Goal: Information Seeking & Learning: Learn about a topic

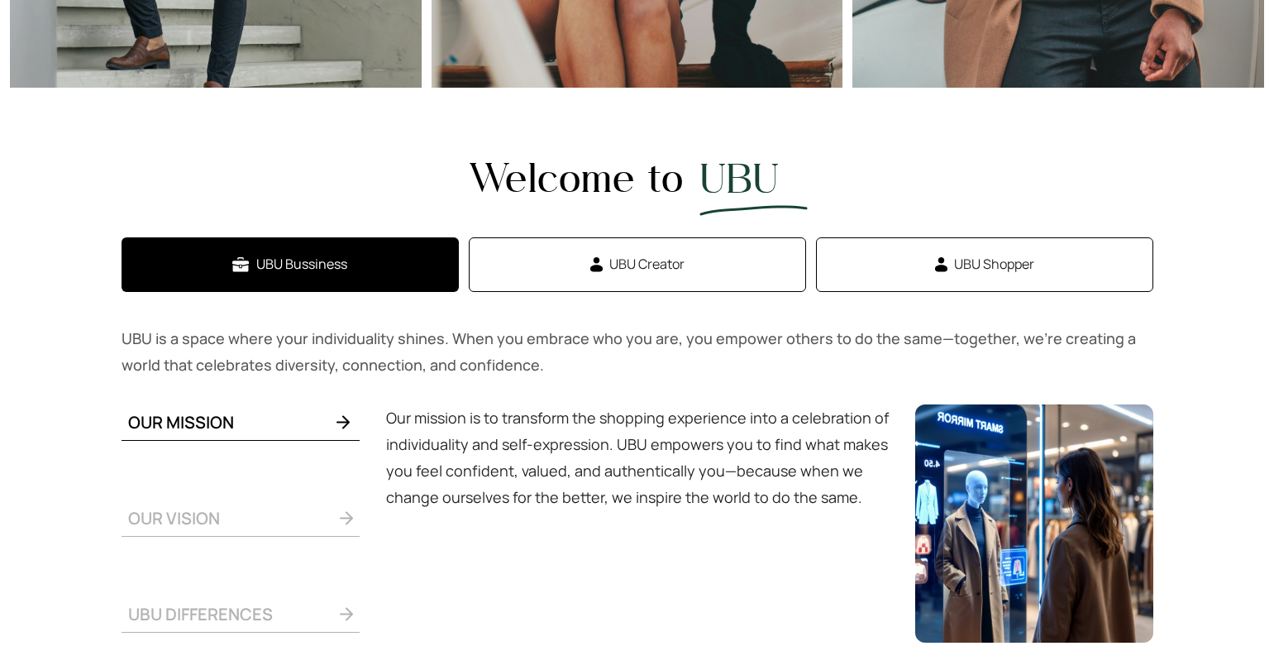
scroll to position [546, 0]
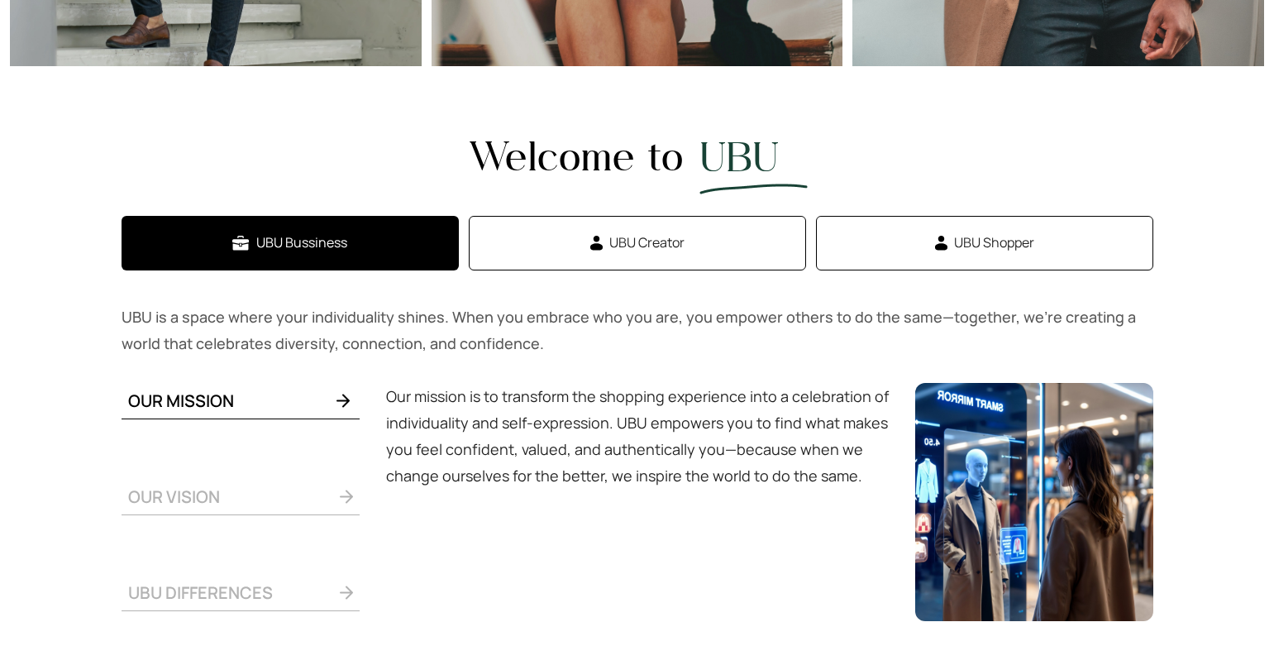
click at [637, 251] on span "UBU Creator" at bounding box center [647, 242] width 75 height 21
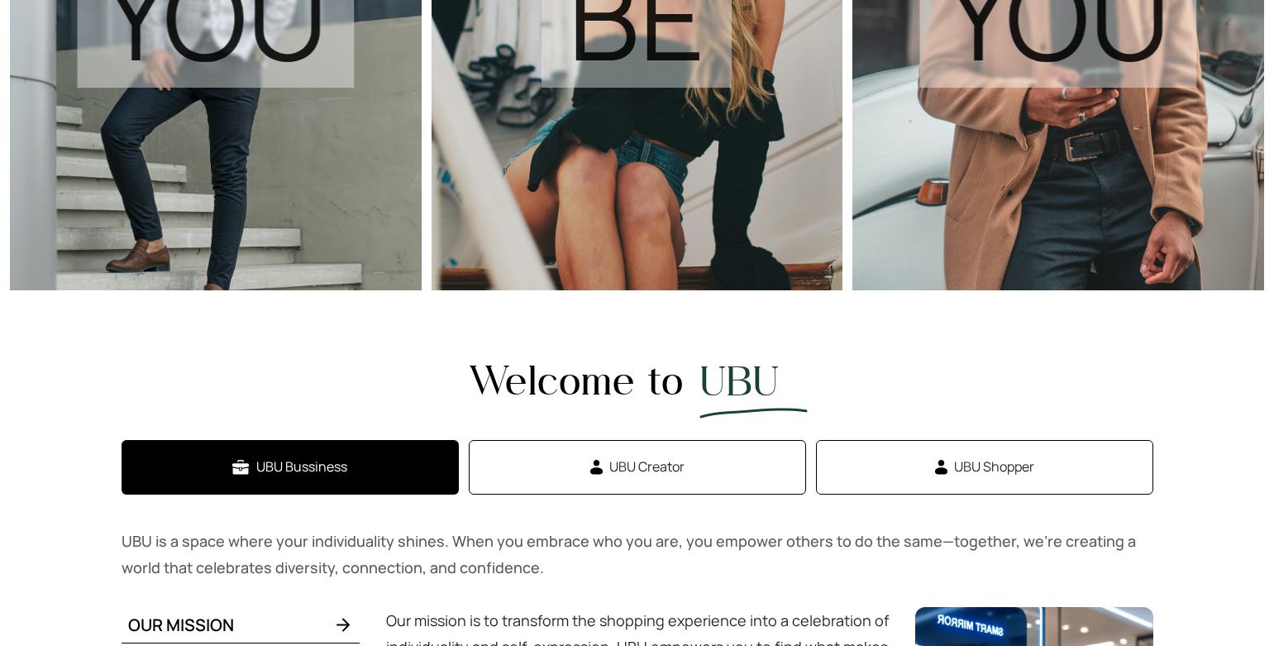
scroll to position [576, 0]
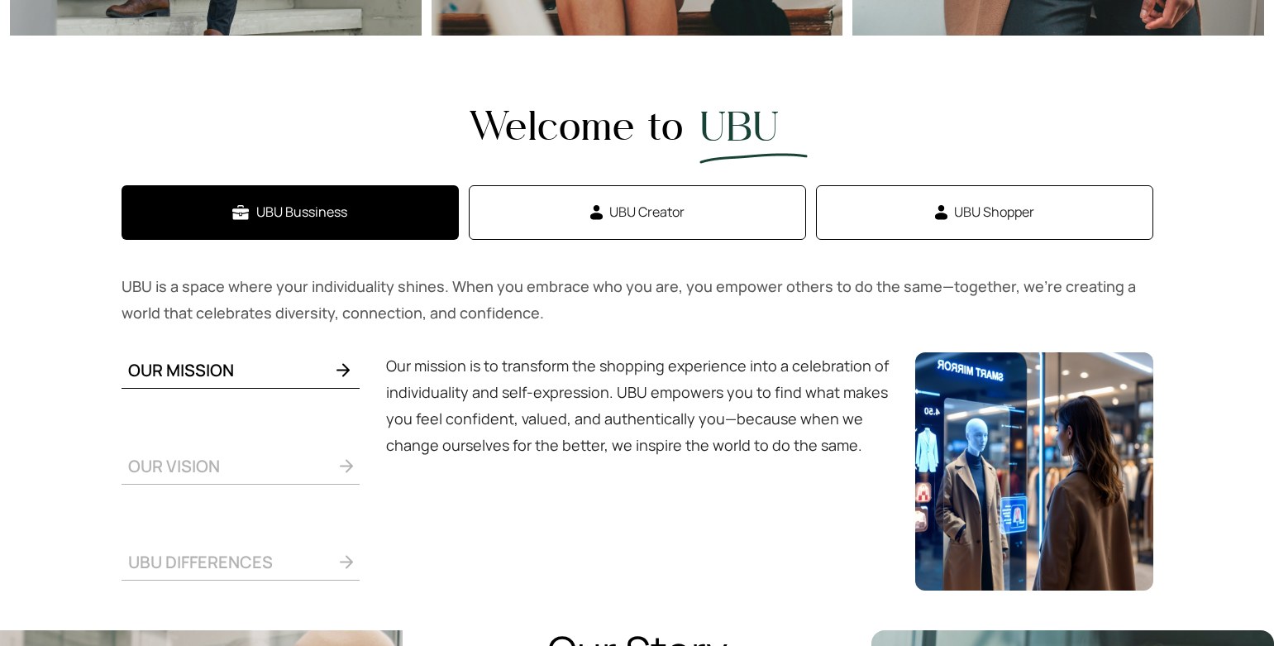
click at [651, 184] on div "Welcome to UBU UBU Bussiness UBU Creator UBU Shopper UBU is a space where your …" at bounding box center [638, 215] width 1032 height 222
click at [650, 193] on button "UBU Creator" at bounding box center [637, 212] width 337 height 55
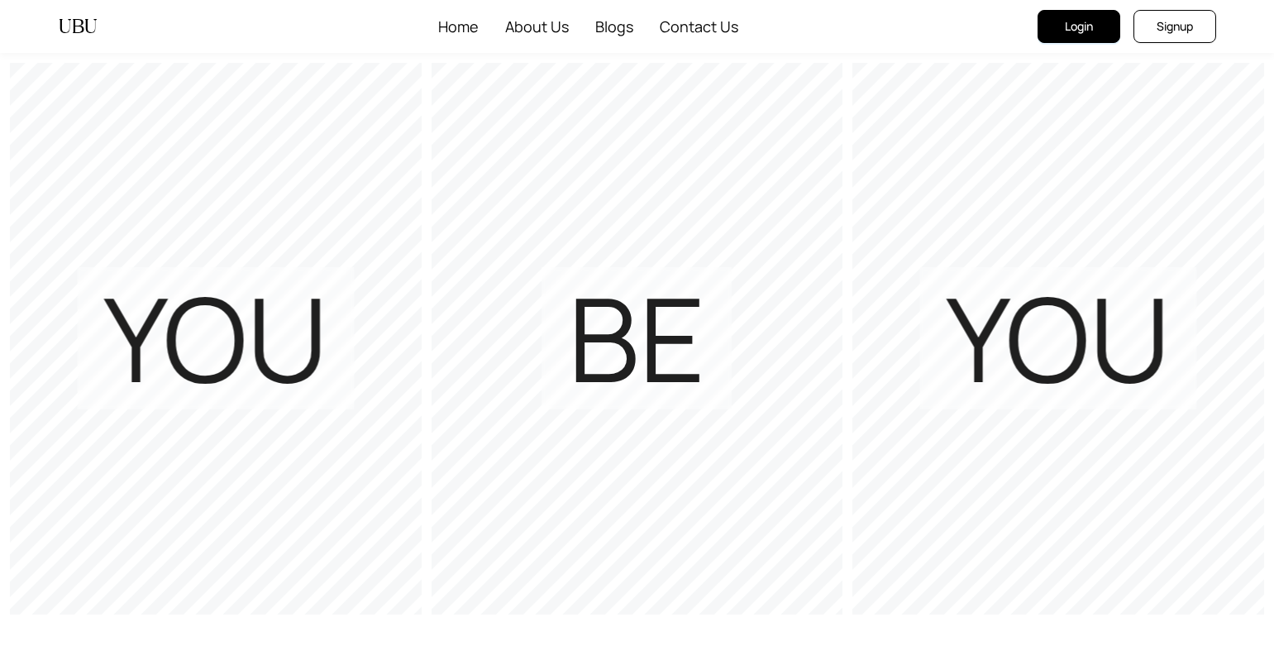
scroll to position [576, 0]
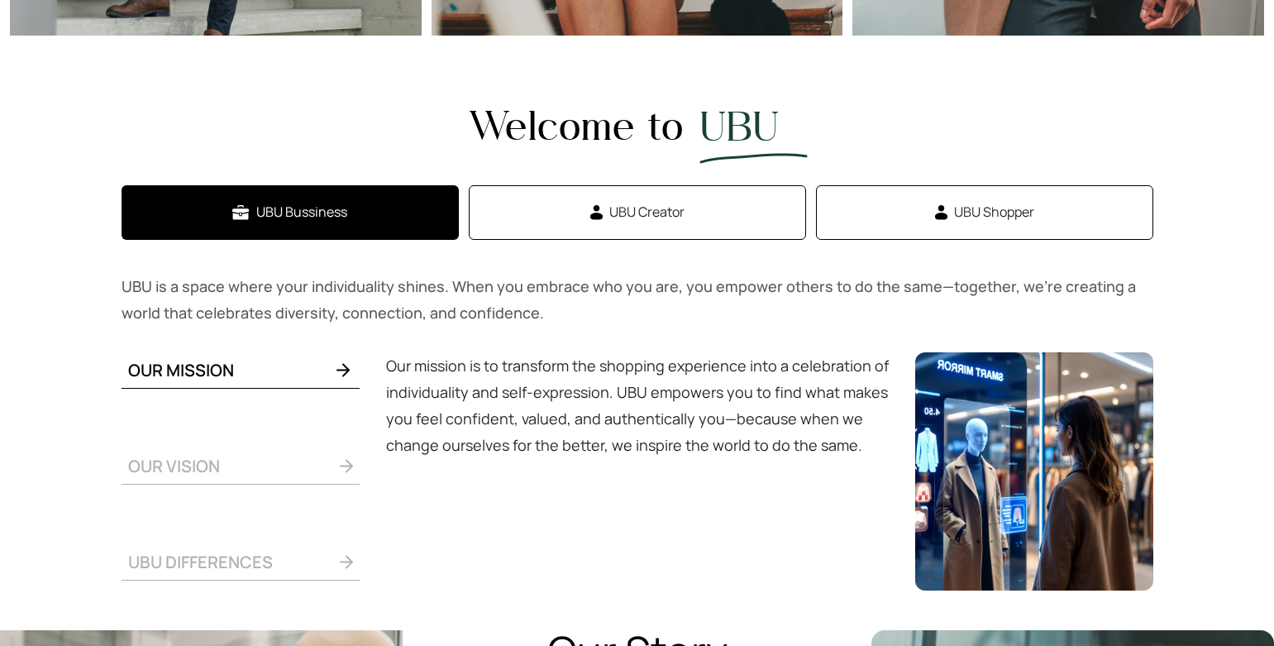
click at [906, 211] on button "UBU Shopper" at bounding box center [984, 212] width 337 height 55
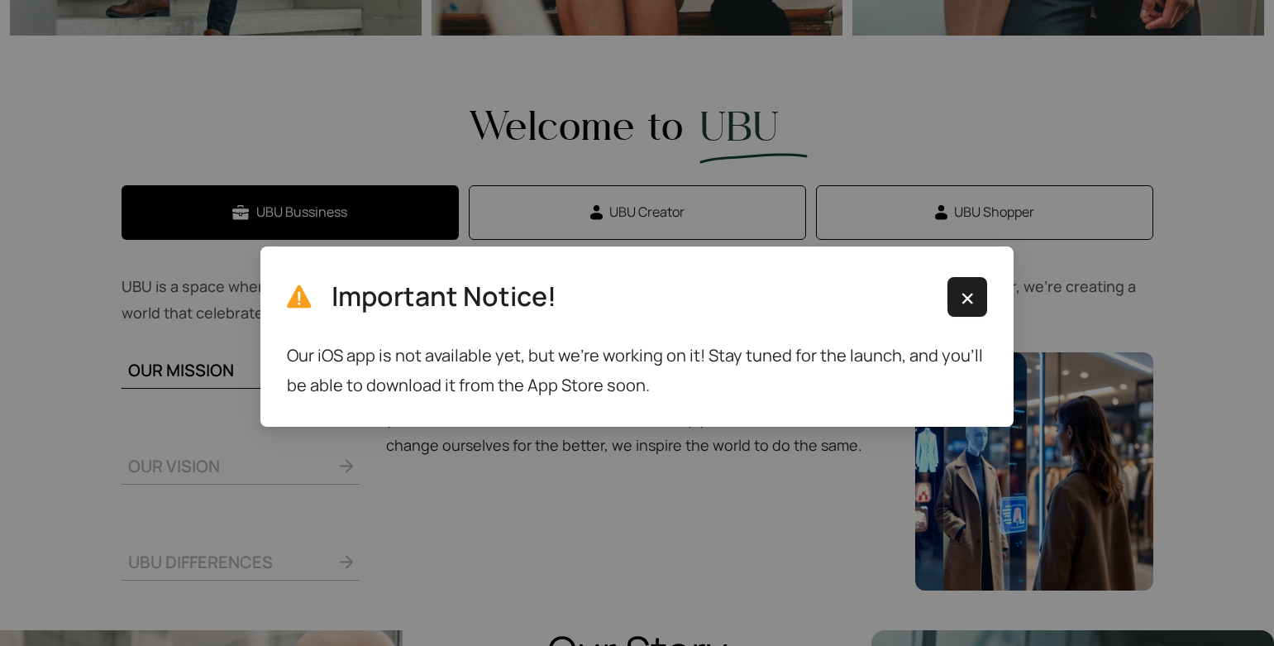
click at [967, 291] on img "button" at bounding box center [968, 299] width 21 height 20
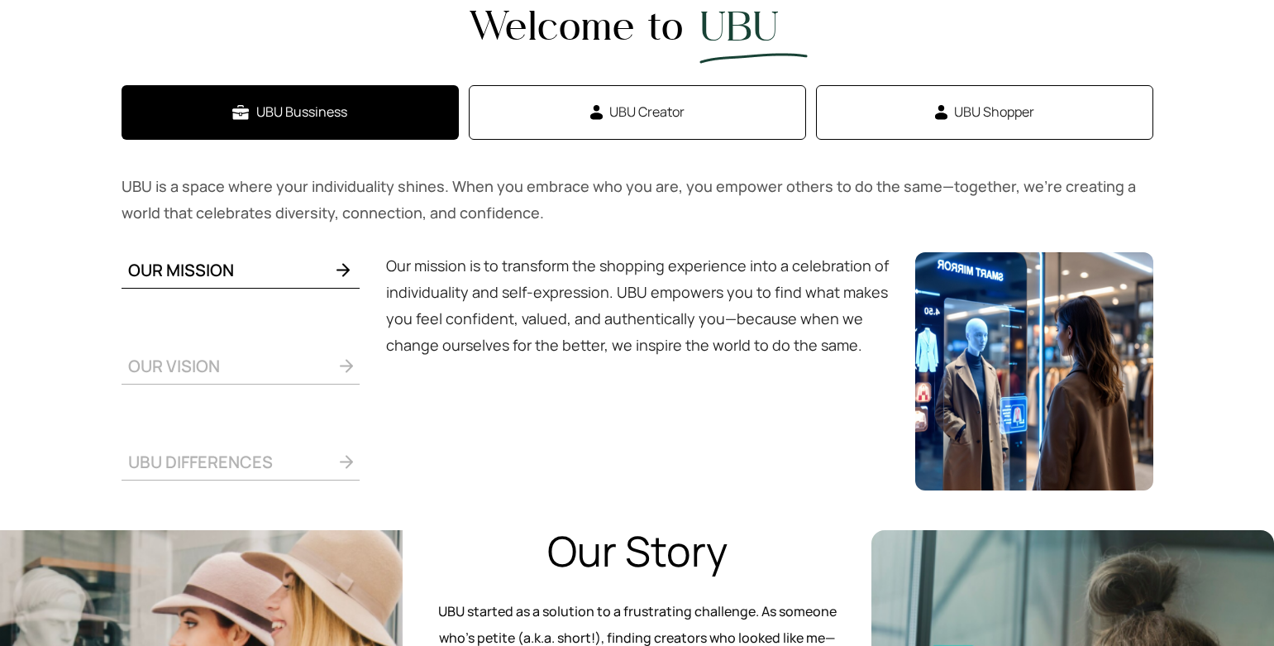
scroll to position [687, 0]
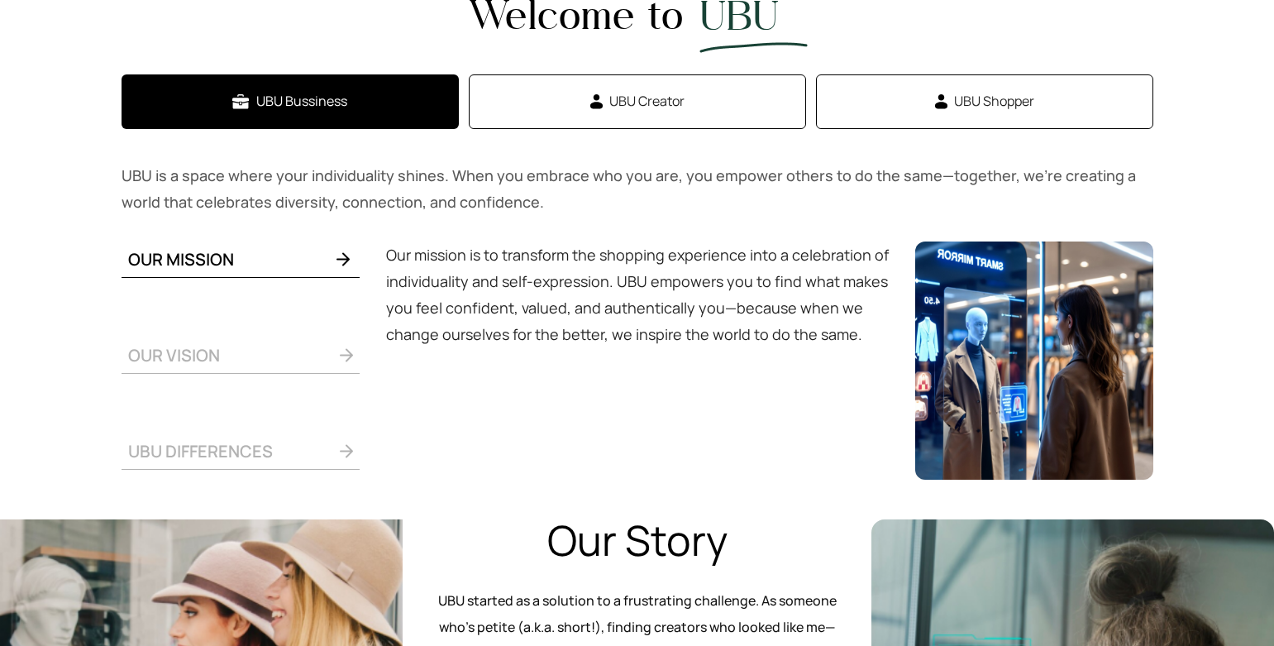
click at [295, 354] on span at bounding box center [286, 355] width 133 height 21
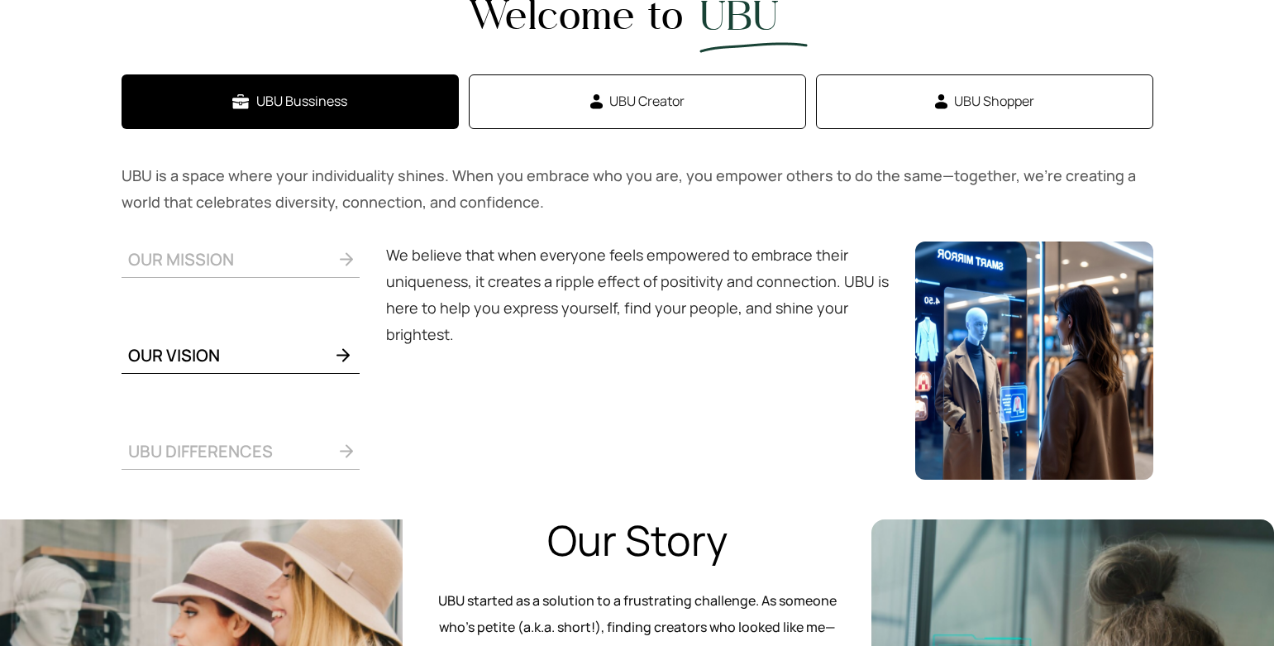
click at [268, 454] on span "UBU DIFFERENCES" at bounding box center [200, 451] width 145 height 22
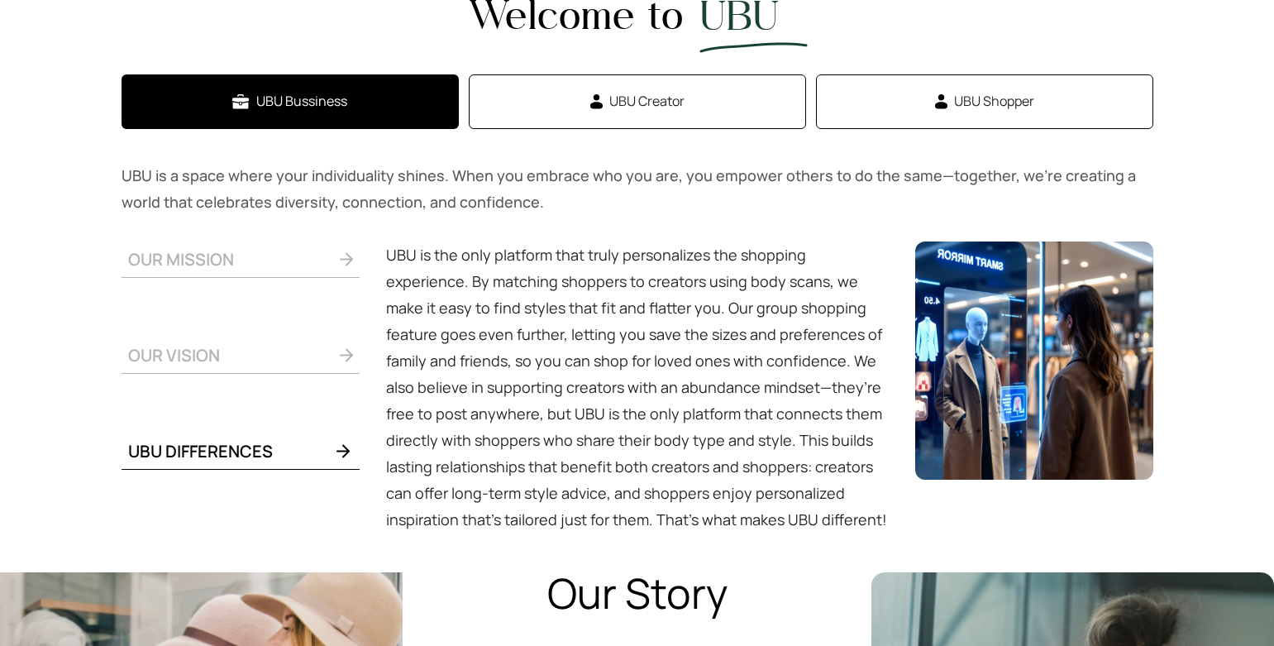
click at [257, 345] on span at bounding box center [286, 355] width 133 height 21
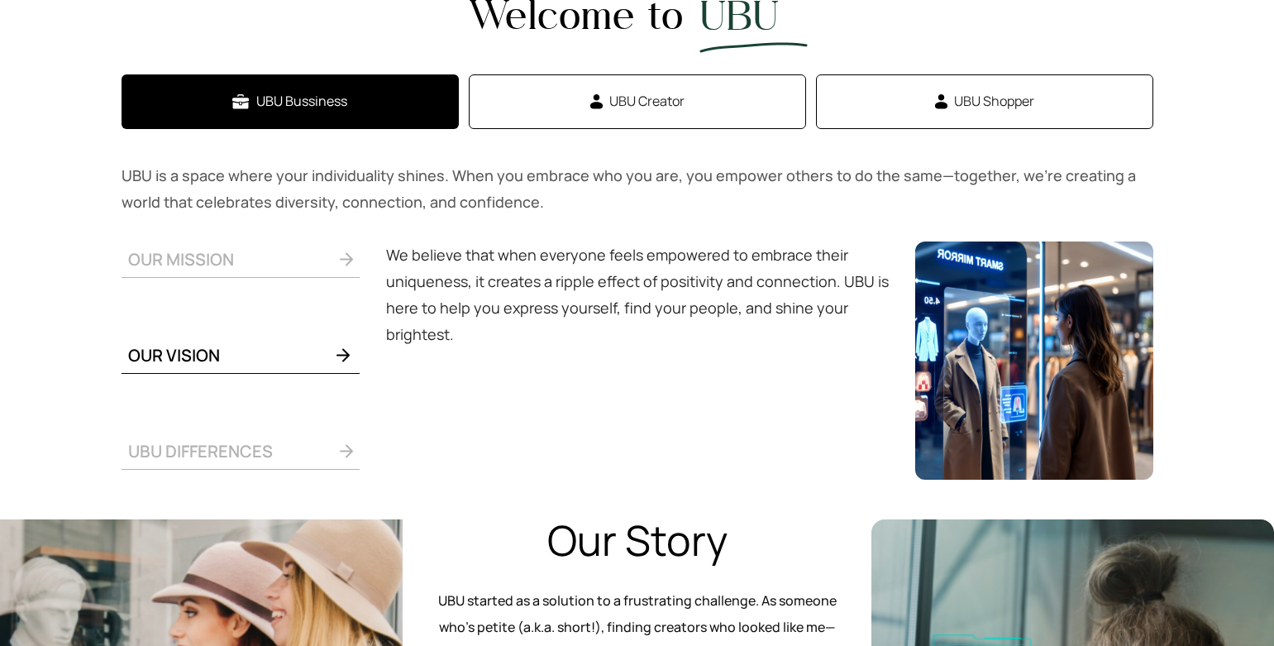
click at [286, 259] on span at bounding box center [293, 259] width 119 height 21
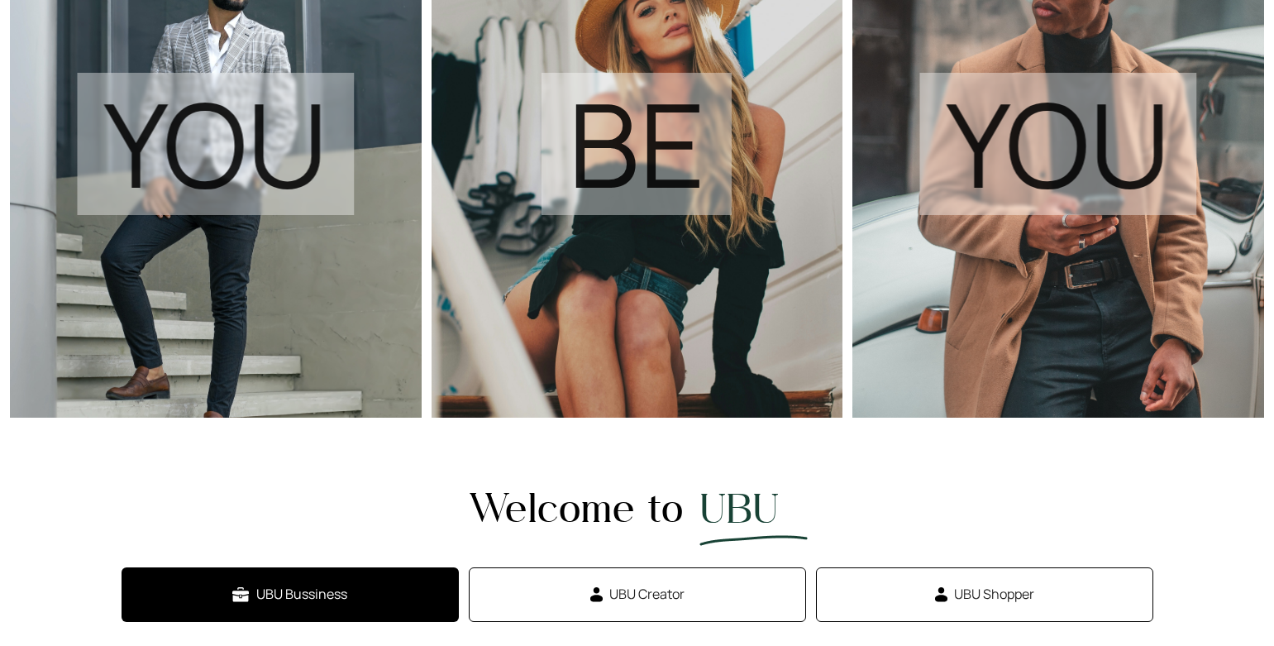
scroll to position [0, 0]
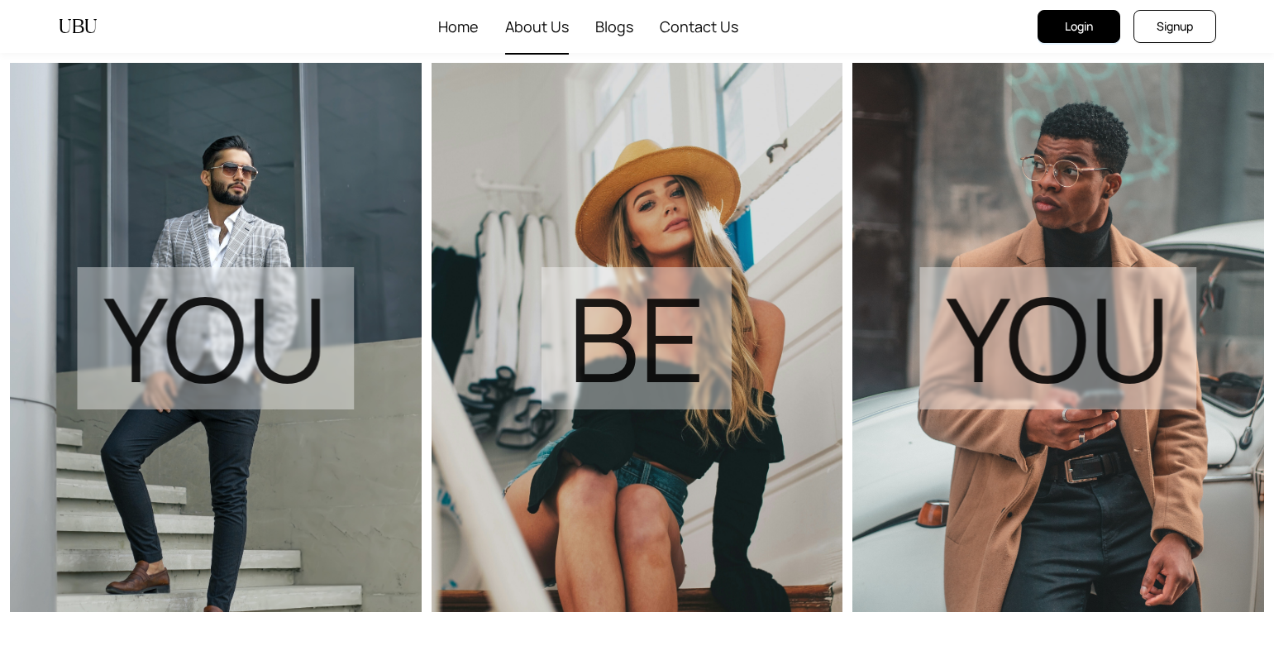
click at [568, 25] on li "About Us" at bounding box center [537, 27] width 90 height 55
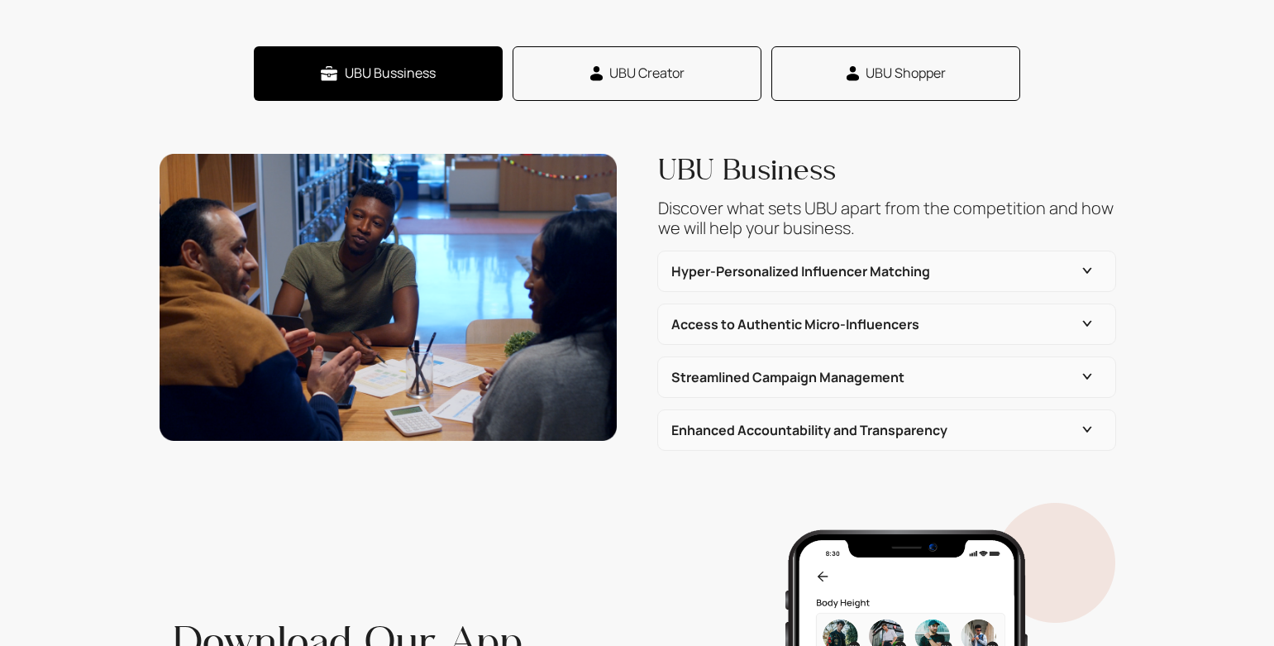
scroll to position [647, 0]
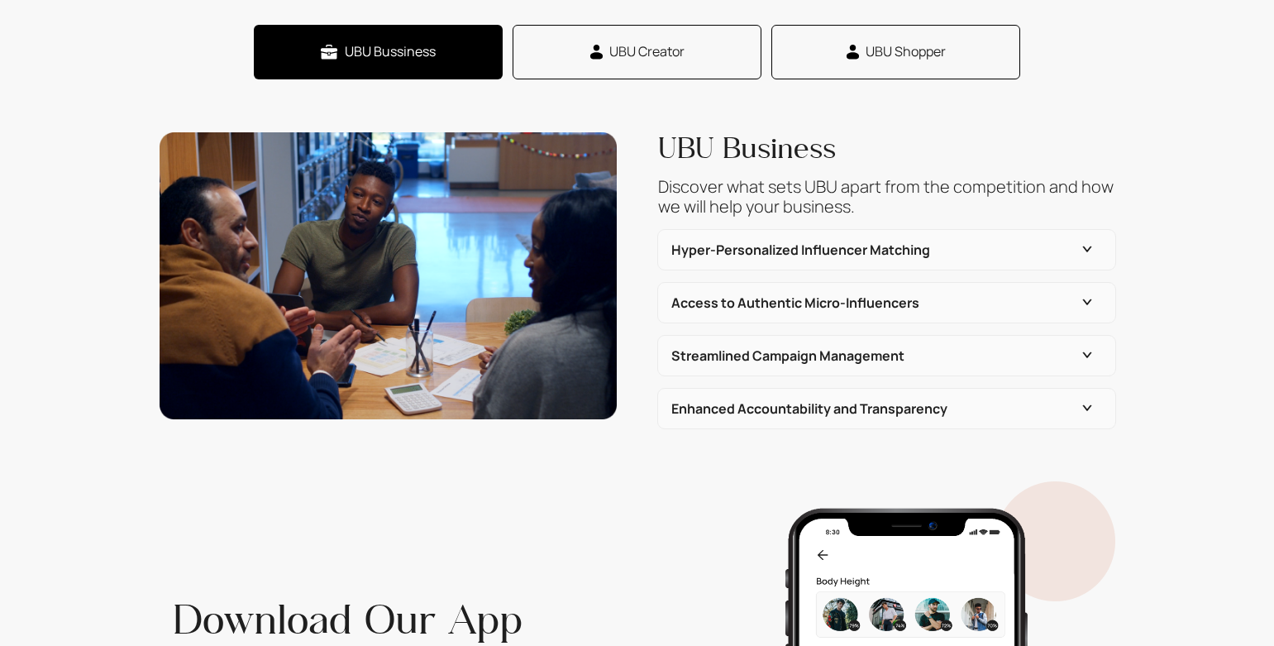
click at [920, 251] on h6 "Hyper-Personalized Influencer Matching" at bounding box center [877, 250] width 411 height 20
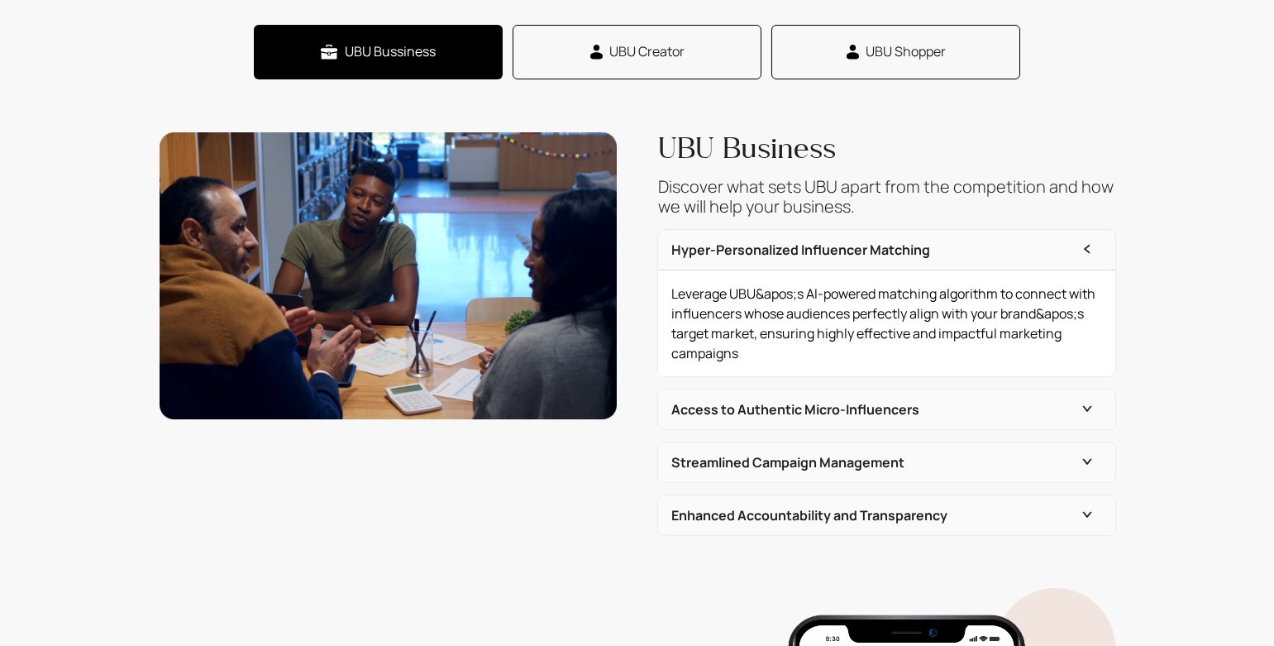
click at [913, 252] on h6 "Hyper-Personalized Influencer Matching" at bounding box center [877, 250] width 411 height 20
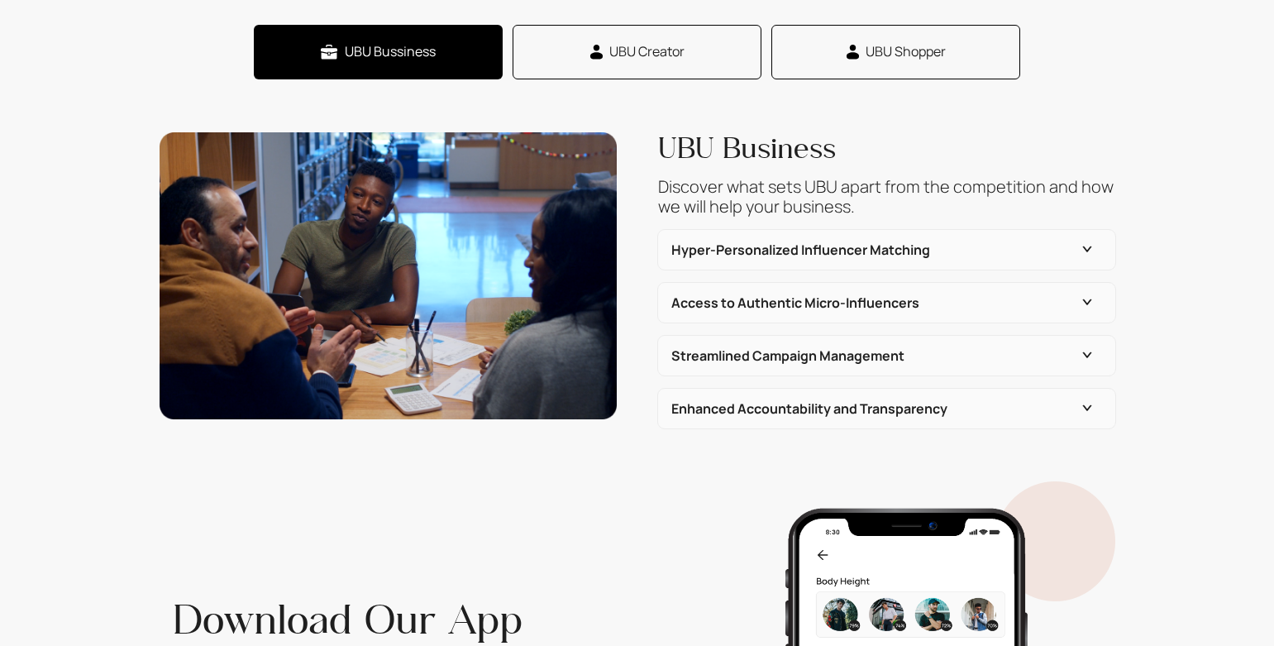
click at [893, 296] on h6 "Access to Authentic Micro-Influencers" at bounding box center [877, 303] width 411 height 20
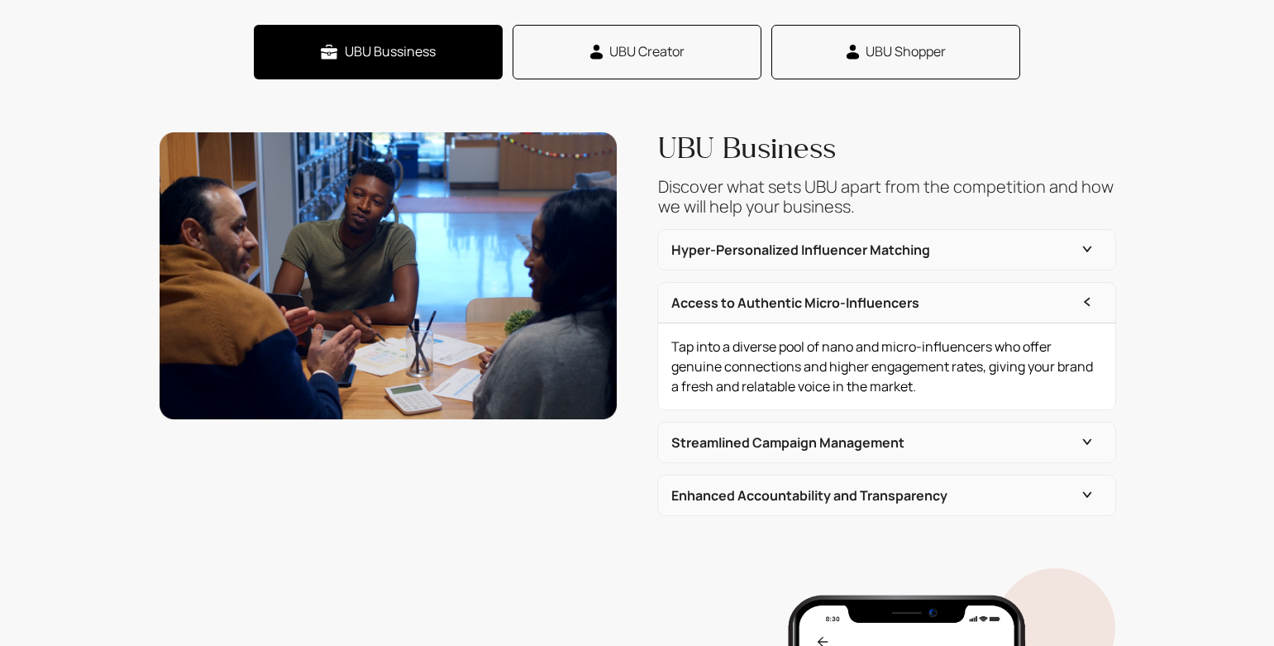
click at [895, 435] on h6 "Streamlined Campaign Management" at bounding box center [877, 443] width 411 height 20
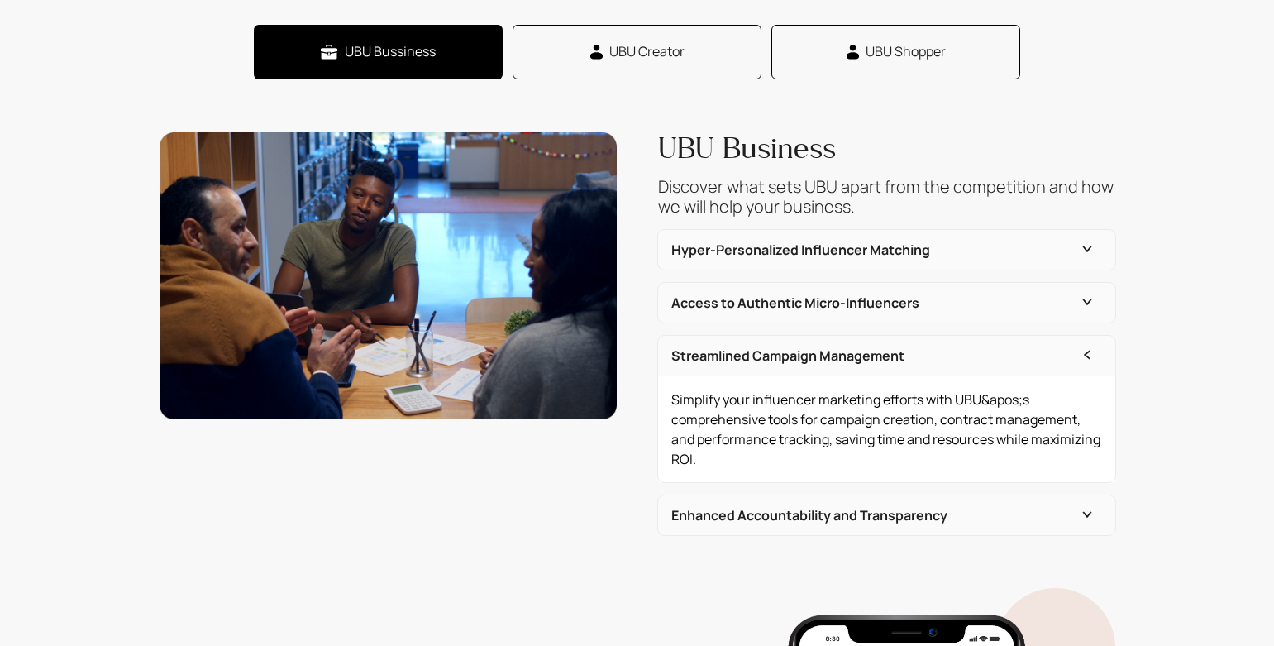
click at [909, 507] on h6 "Enhanced Accountability and Transparency" at bounding box center [877, 515] width 411 height 20
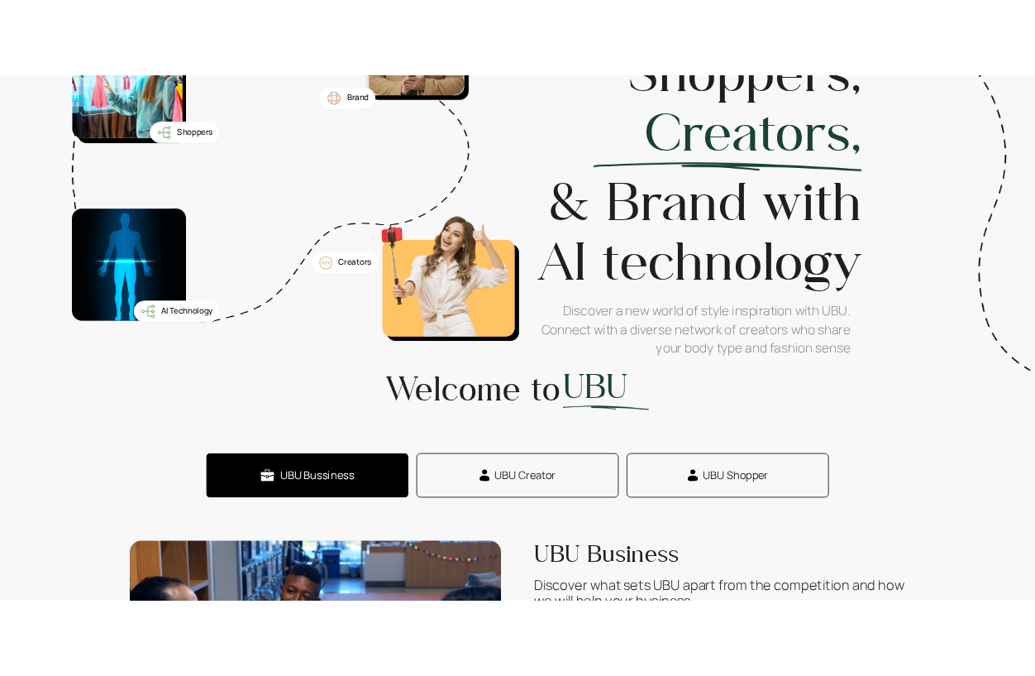
scroll to position [0, 0]
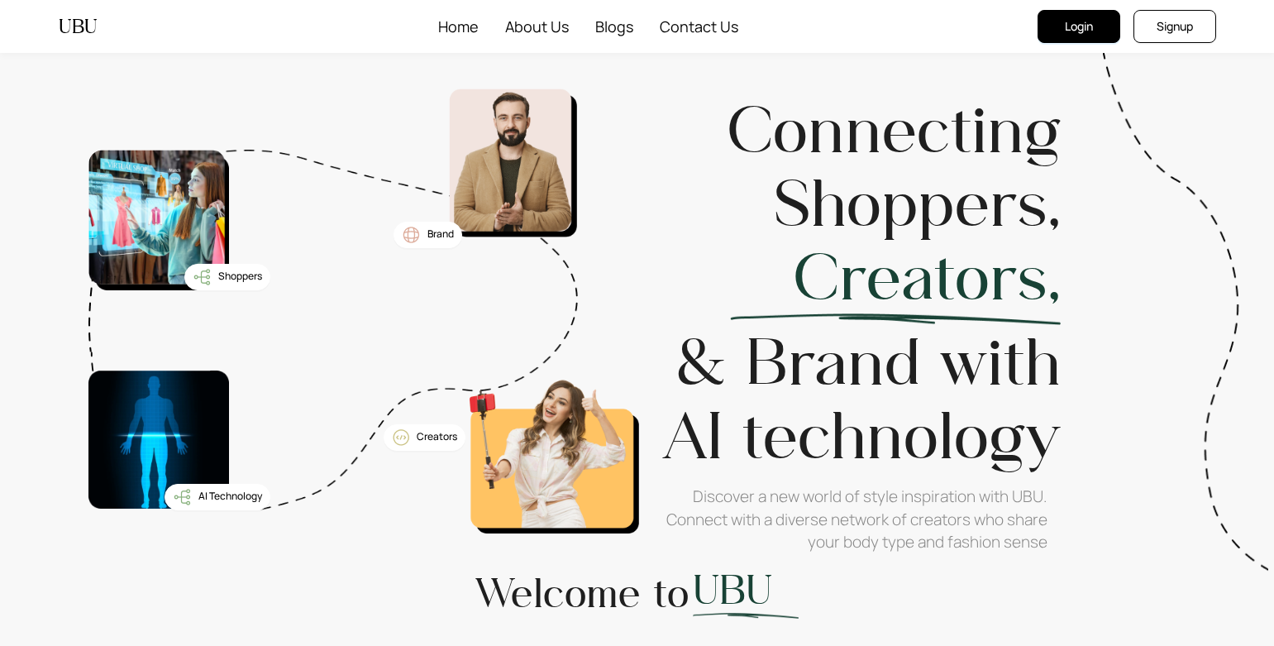
click at [693, 405] on h1 "& Brand with AI technology" at bounding box center [849, 398] width 423 height 147
